Goal: Check status: Check status

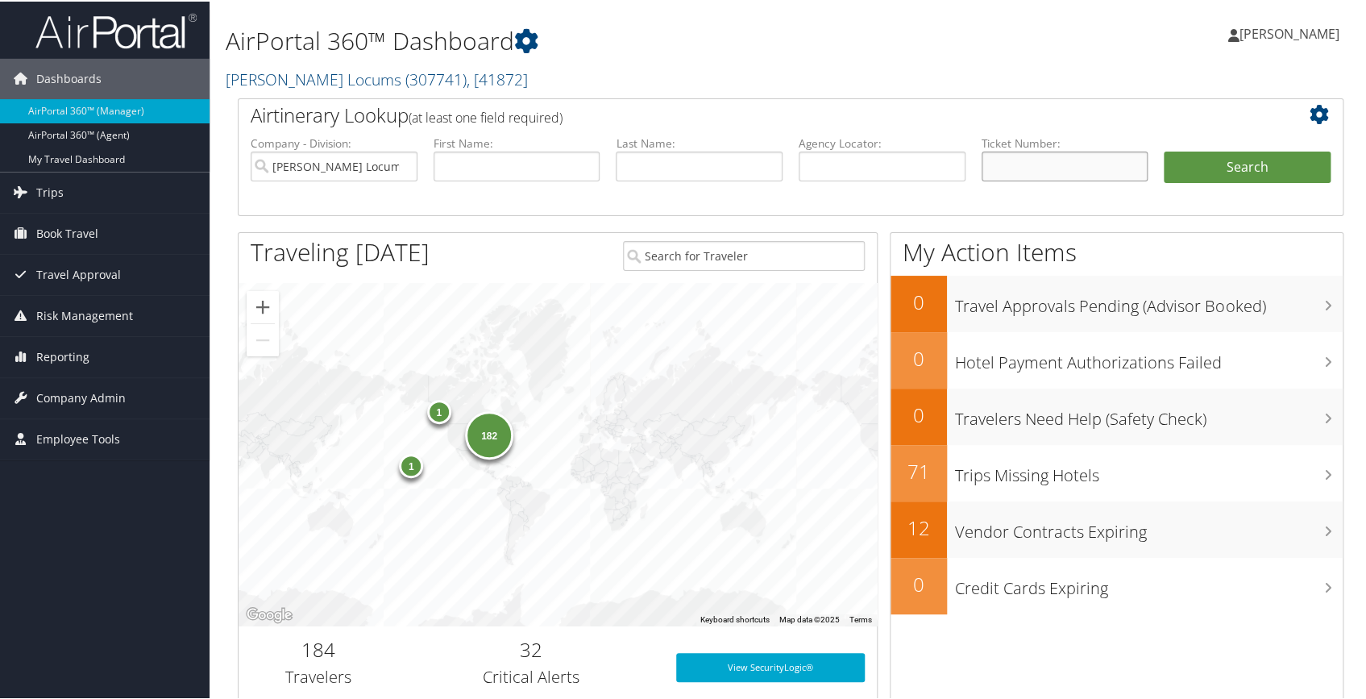
click at [1035, 158] on input "text" at bounding box center [1065, 165] width 167 height 30
type input "0068999353123"
click at [1187, 172] on button "Search" at bounding box center [1247, 166] width 167 height 32
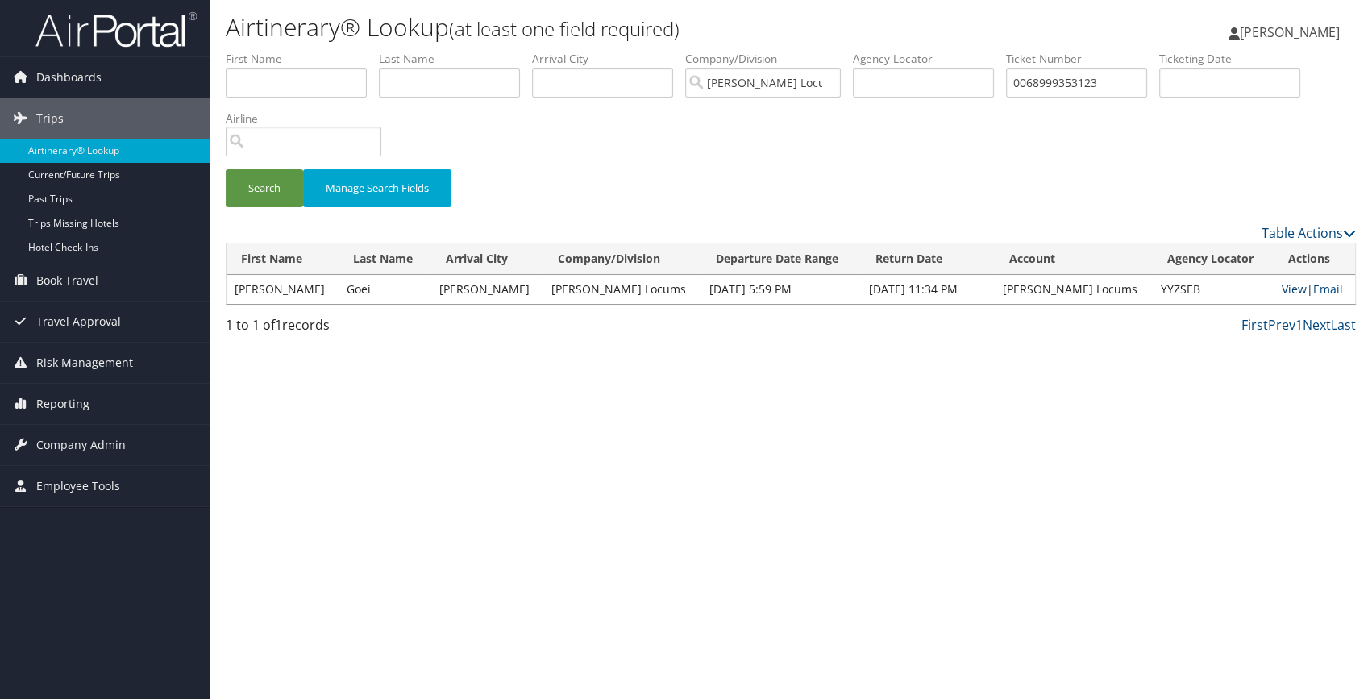
click at [1289, 289] on link "View" at bounding box center [1294, 288] width 25 height 15
